Goal: Task Accomplishment & Management: Use online tool/utility

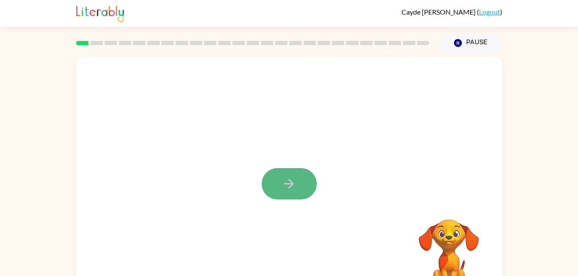
click at [280, 185] on button "button" at bounding box center [289, 183] width 55 height 31
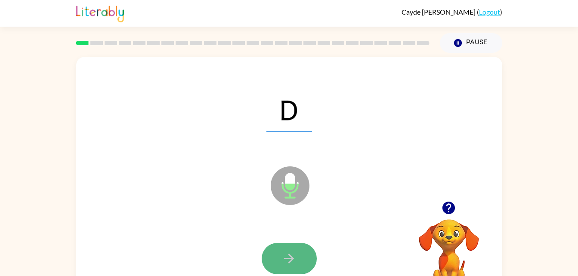
click at [301, 260] on button "button" at bounding box center [289, 258] width 55 height 31
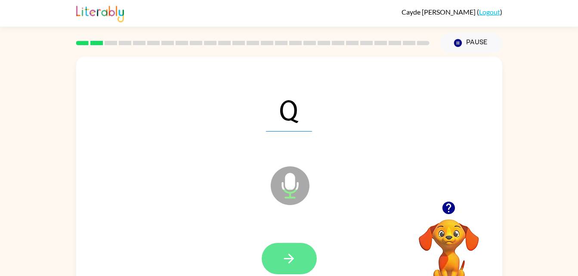
click at [286, 265] on icon "button" at bounding box center [288, 258] width 15 height 15
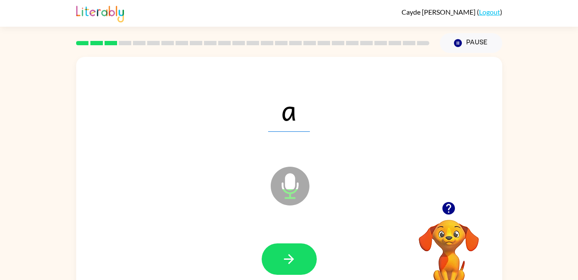
click at [549, 51] on div "Cayde Chairez ( Logout ) Pause Pause a Microphone The Microphone is here when i…" at bounding box center [289, 151] width 578 height 302
click at [302, 267] on button "button" at bounding box center [289, 258] width 55 height 31
click at [286, 252] on icon "button" at bounding box center [288, 258] width 15 height 15
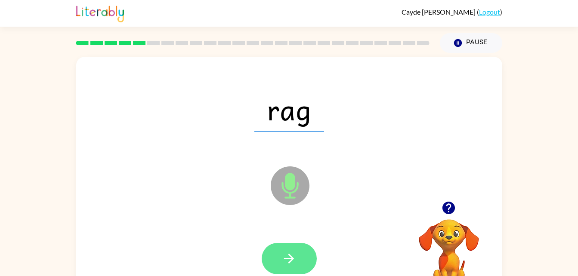
click at [293, 257] on icon "button" at bounding box center [288, 258] width 15 height 15
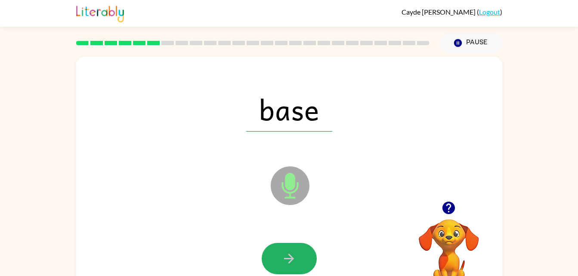
click at [293, 257] on icon "button" at bounding box center [288, 258] width 15 height 15
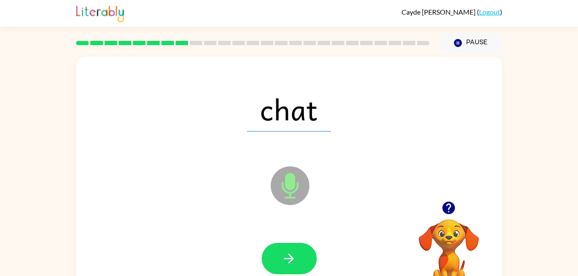
click at [293, 257] on icon "button" at bounding box center [288, 258] width 15 height 15
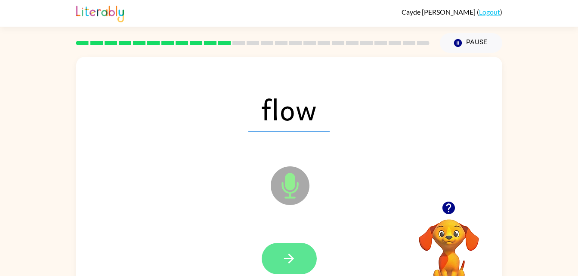
click at [289, 255] on icon "button" at bounding box center [289, 259] width 10 height 10
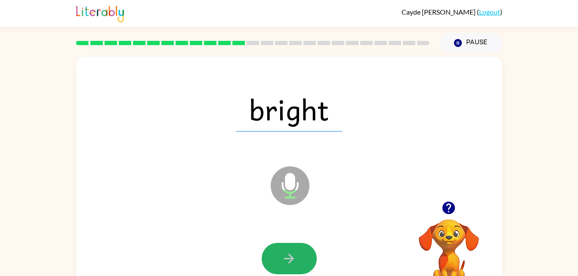
click at [289, 255] on icon "button" at bounding box center [289, 259] width 10 height 10
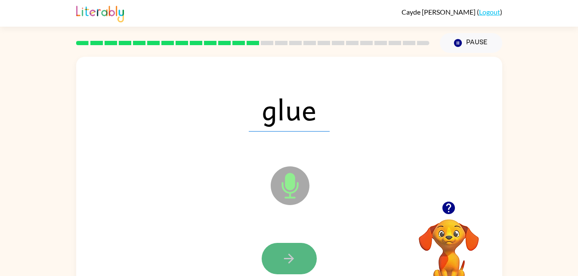
click at [288, 254] on icon "button" at bounding box center [288, 258] width 15 height 15
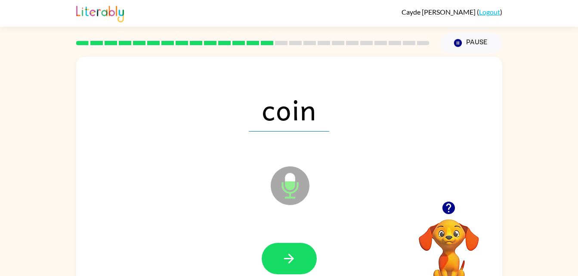
click at [288, 254] on icon "button" at bounding box center [288, 258] width 15 height 15
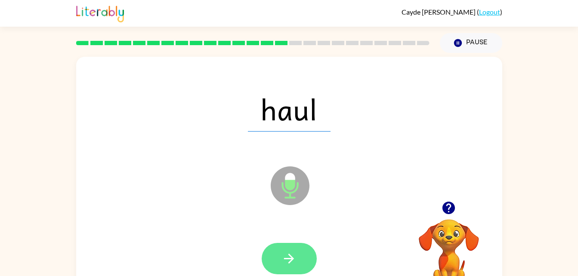
click at [288, 263] on icon "button" at bounding box center [288, 258] width 15 height 15
click at [304, 265] on button "button" at bounding box center [289, 258] width 55 height 31
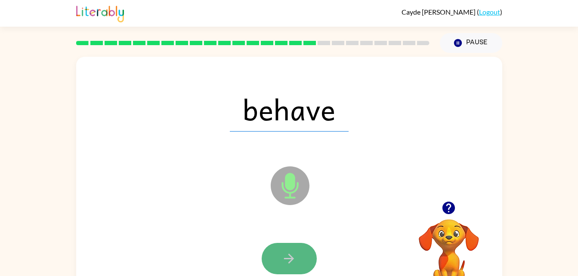
click at [282, 250] on button "button" at bounding box center [289, 258] width 55 height 31
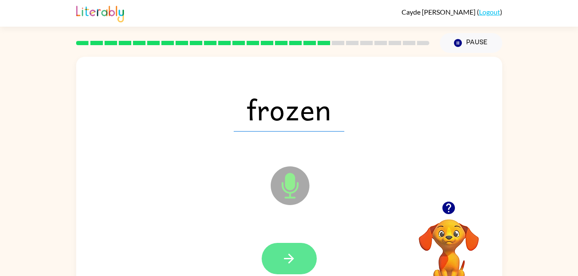
click at [280, 257] on button "button" at bounding box center [289, 258] width 55 height 31
click at [300, 271] on button "button" at bounding box center [289, 258] width 55 height 31
click at [289, 253] on icon "button" at bounding box center [288, 258] width 15 height 15
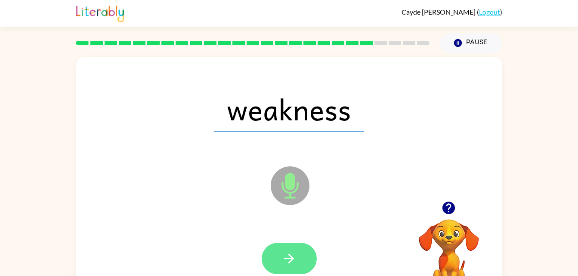
click at [303, 255] on button "button" at bounding box center [289, 258] width 55 height 31
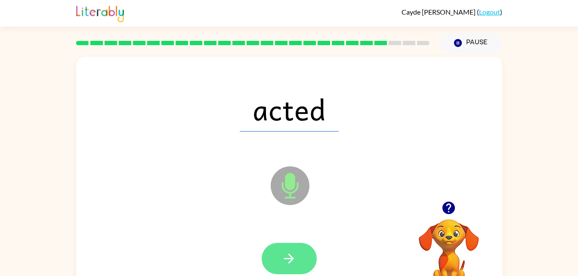
click at [267, 246] on button "button" at bounding box center [289, 258] width 55 height 31
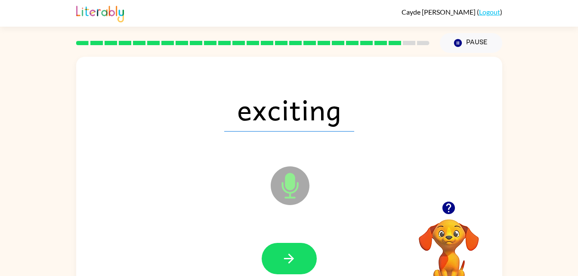
click at [265, 246] on div at bounding box center [289, 258] width 55 height 31
click at [292, 262] on icon "button" at bounding box center [288, 258] width 15 height 15
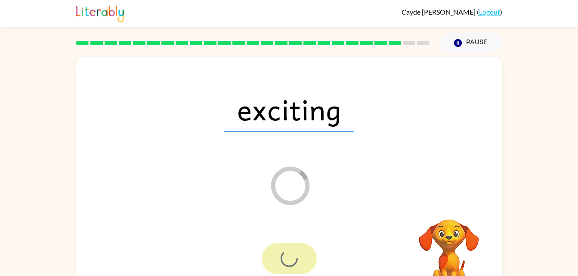
scroll to position [26, 0]
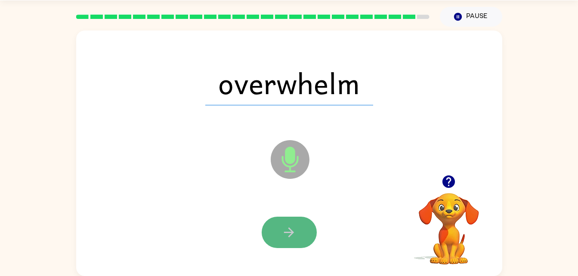
click at [272, 228] on button "button" at bounding box center [289, 232] width 55 height 31
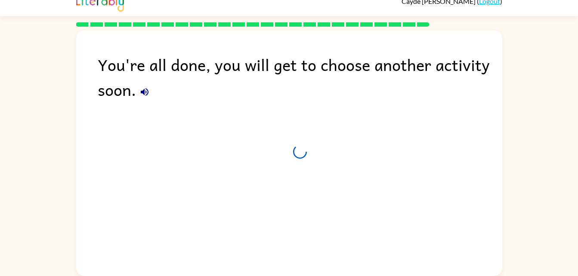
scroll to position [11, 0]
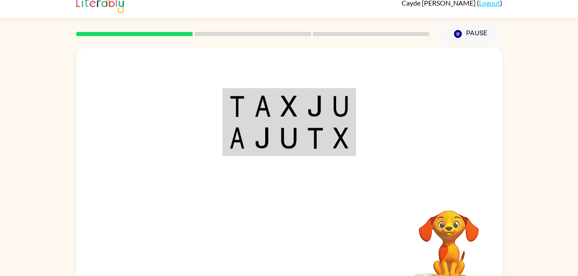
scroll to position [9, 0]
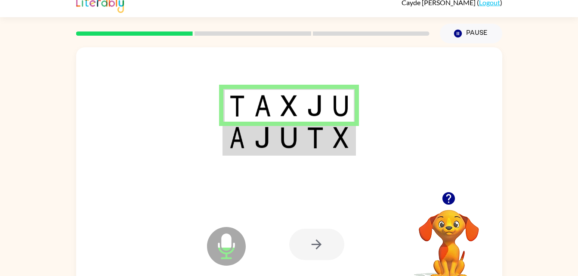
drag, startPoint x: 350, startPoint y: 232, endPoint x: 328, endPoint y: 235, distance: 22.2
click at [347, 232] on div at bounding box center [352, 244] width 127 height 97
click at [327, 237] on div at bounding box center [316, 244] width 55 height 31
click at [299, 242] on div at bounding box center [316, 244] width 55 height 31
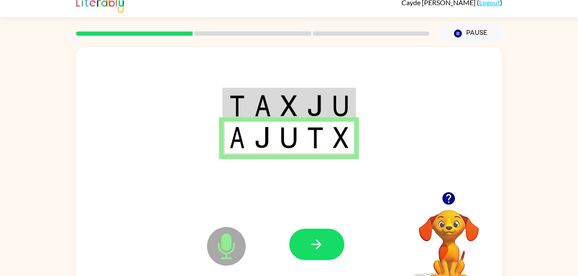
click at [314, 231] on button "button" at bounding box center [316, 244] width 55 height 31
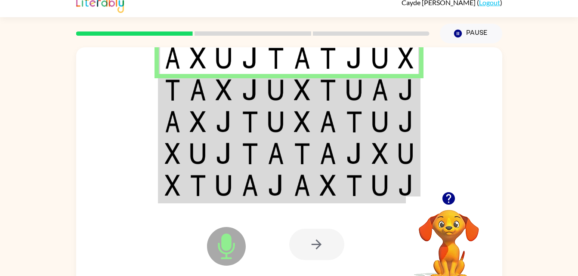
click at [354, 197] on div at bounding box center [352, 244] width 127 height 97
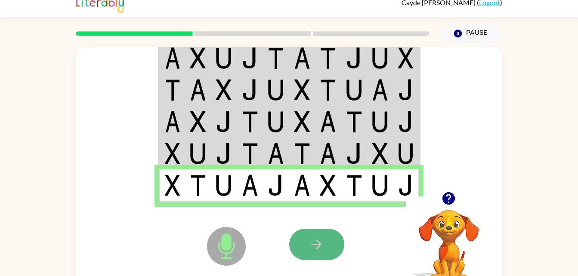
click at [327, 249] on button "button" at bounding box center [316, 244] width 55 height 31
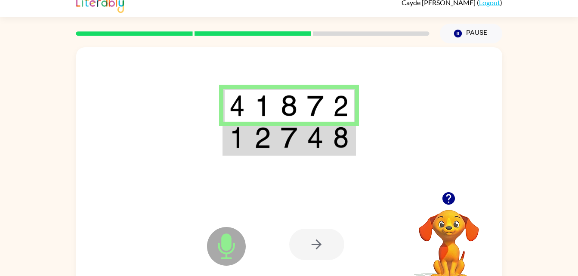
click at [328, 243] on div at bounding box center [316, 244] width 55 height 31
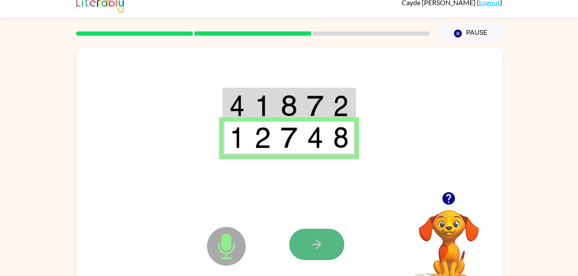
click at [333, 236] on button "button" at bounding box center [316, 244] width 55 height 31
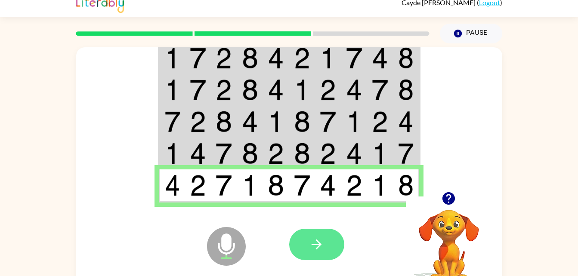
click at [326, 242] on button "button" at bounding box center [316, 244] width 55 height 31
